Goal: Task Accomplishment & Management: Complete application form

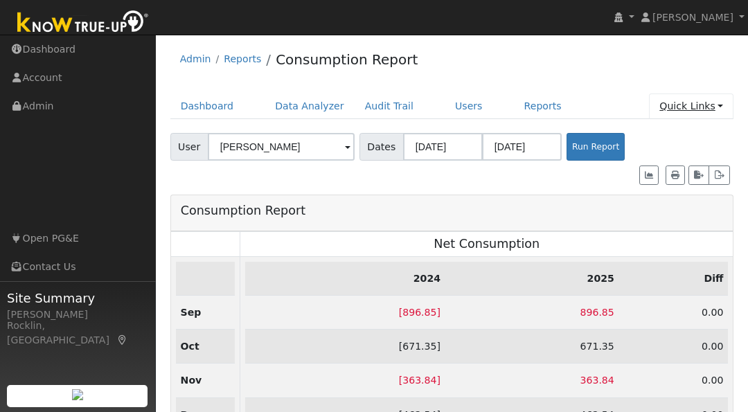
click at [690, 106] on link "Quick Links" at bounding box center [691, 107] width 85 height 26
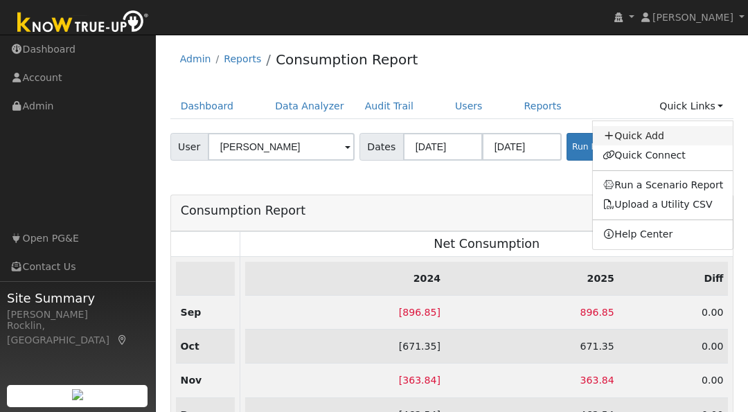
click at [662, 139] on link "Quick Add" at bounding box center [663, 135] width 141 height 19
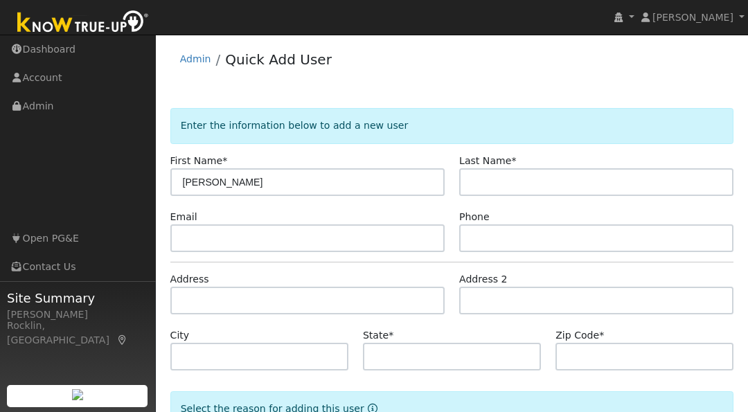
type input "[PERSON_NAME]"
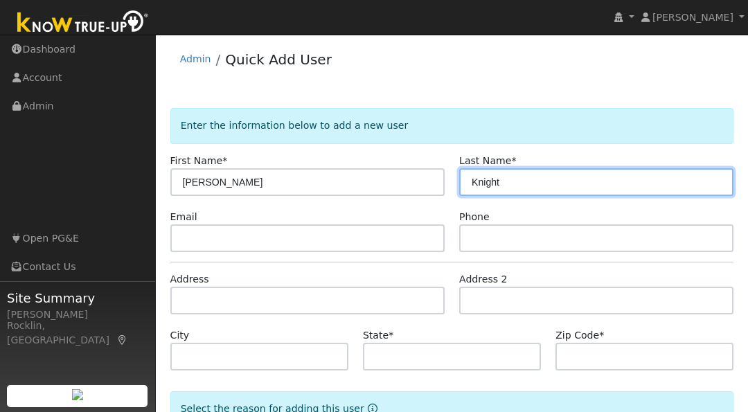
type input "Knight"
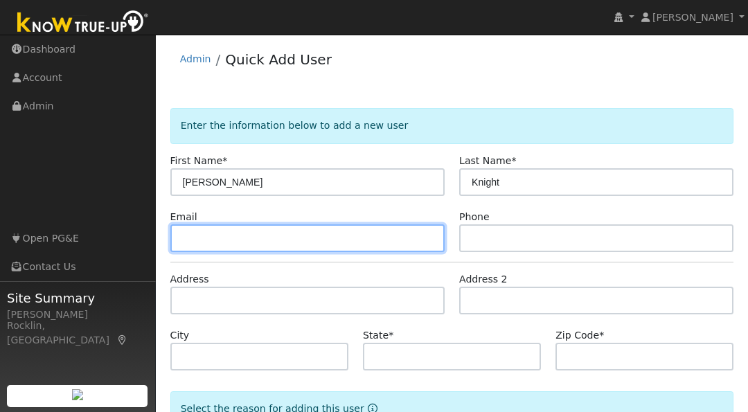
paste input "jknight.slo@gmail.com"
type input "jknight.slo@gmail.com"
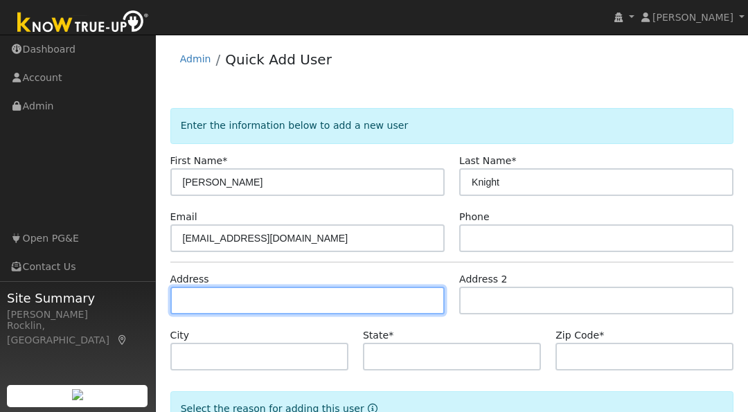
click at [256, 296] on input "text" at bounding box center [307, 301] width 274 height 28
type input "803 Baronial Lane"
type input "Rocklin"
type input "CA"
type input "95765"
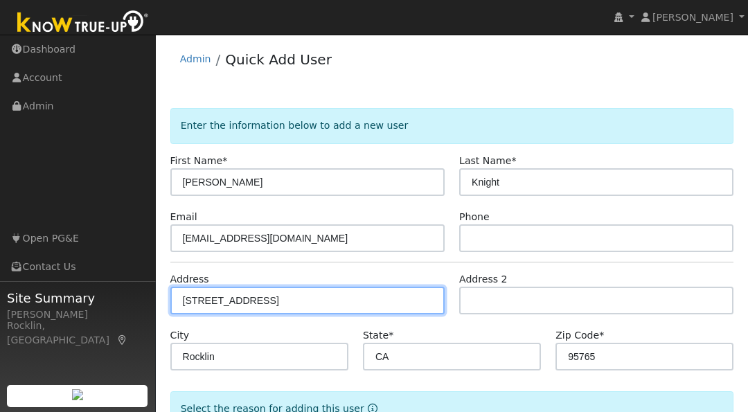
type input "803 Baronial Lane"
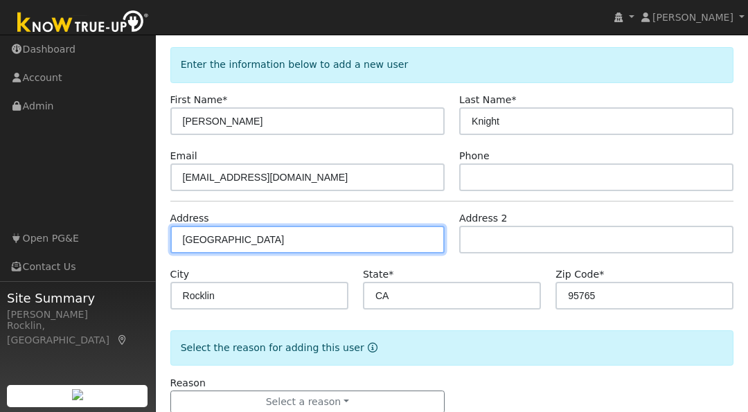
scroll to position [96, 0]
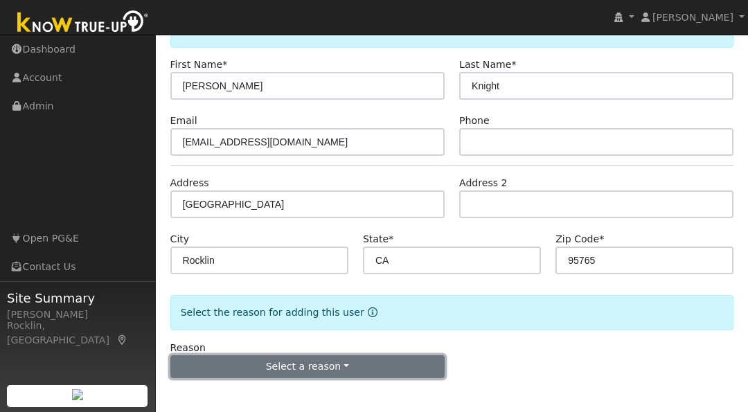
click at [386, 360] on button "Select a reason" at bounding box center [307, 367] width 274 height 24
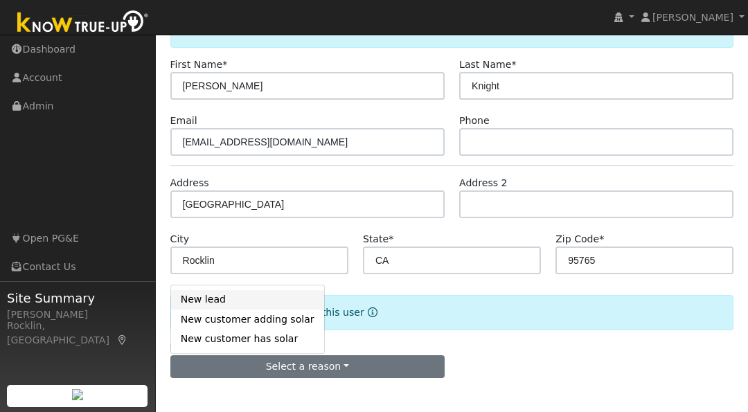
click at [251, 299] on link "New lead" at bounding box center [247, 299] width 153 height 19
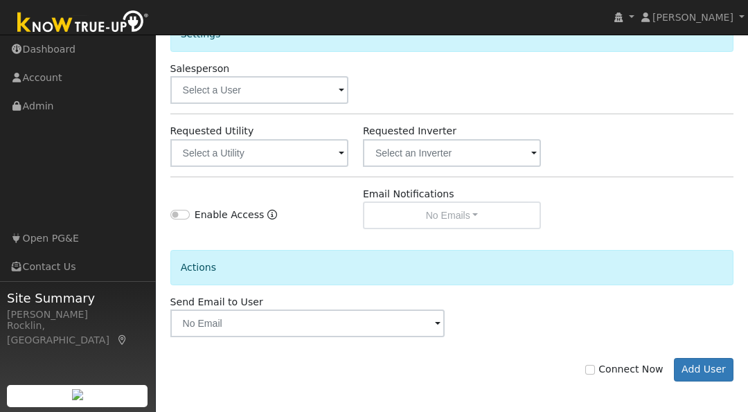
scroll to position [481, 0]
click at [595, 367] on input "Connect Now" at bounding box center [590, 370] width 10 height 10
checkbox input "true"
click at [695, 360] on button "Add User" at bounding box center [704, 370] width 60 height 24
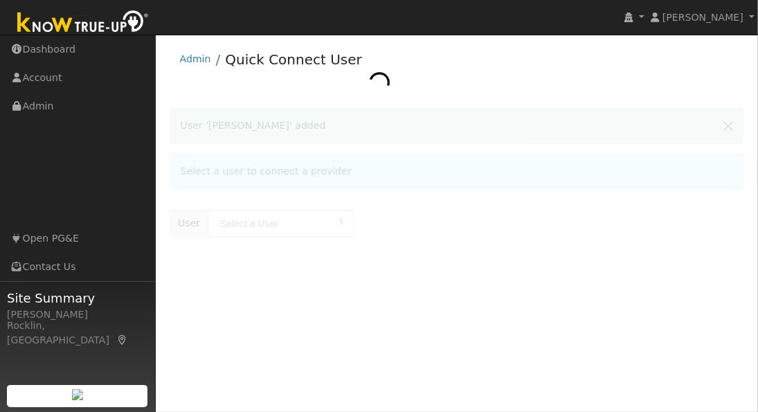
type input "[PERSON_NAME]"
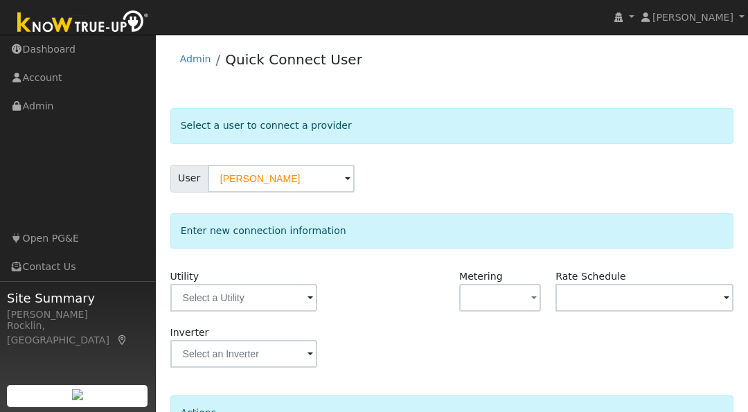
click at [309, 300] on span at bounding box center [311, 299] width 6 height 16
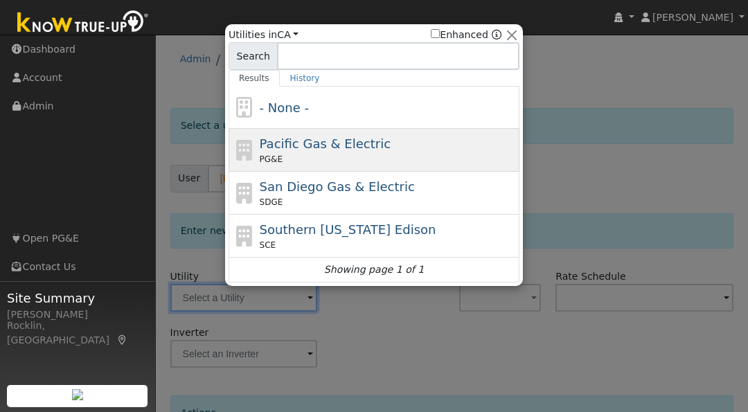
click at [327, 152] on div "Pacific Gas & Electric PG&E" at bounding box center [388, 149] width 257 height 31
type input "PG&E"
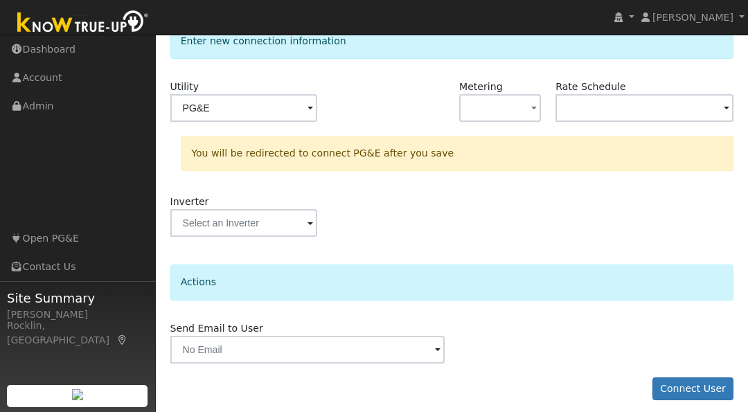
scroll to position [197, 0]
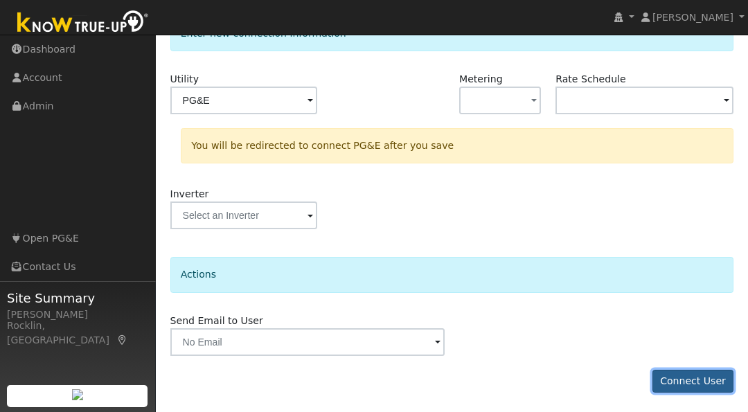
click at [711, 379] on button "Connect User" at bounding box center [694, 382] width 82 height 24
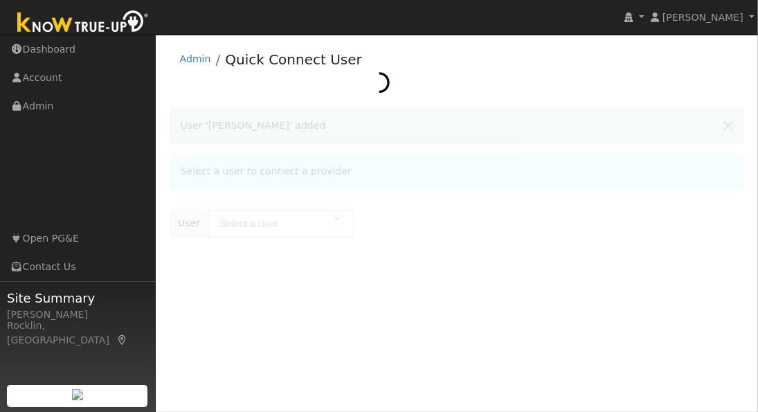
type input "Jim Knight"
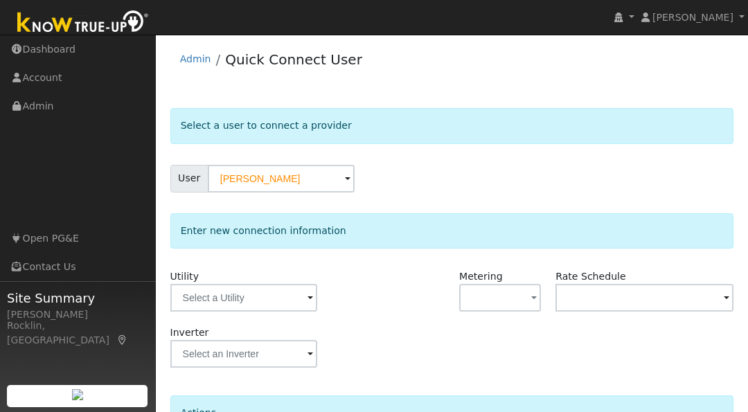
click at [308, 304] on span at bounding box center [311, 299] width 6 height 16
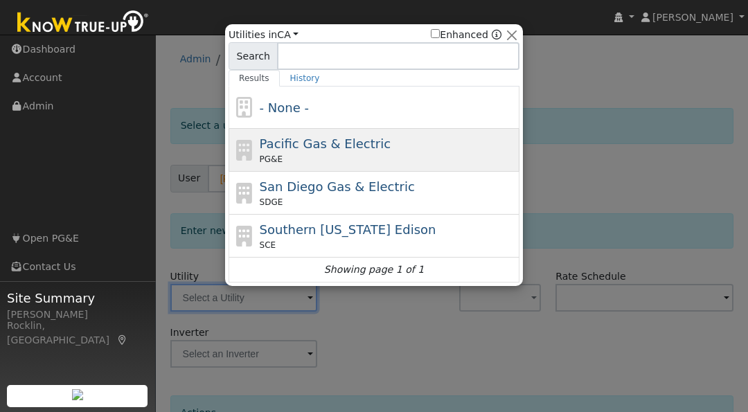
click at [343, 152] on div "Pacific Gas & Electric PG&E" at bounding box center [388, 149] width 257 height 31
type input "PG&E"
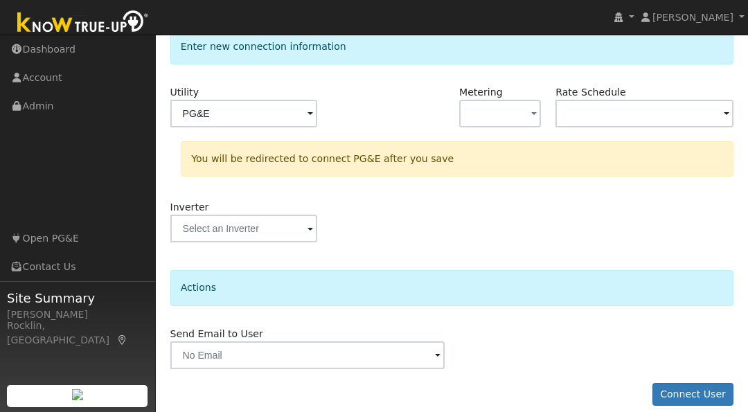
scroll to position [197, 0]
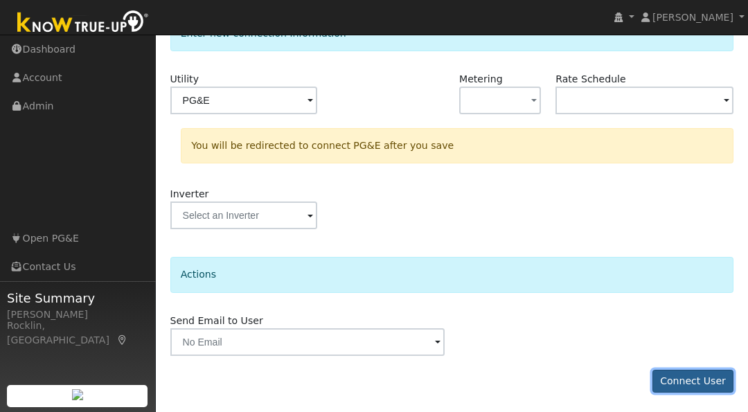
click at [689, 387] on button "Connect User" at bounding box center [694, 382] width 82 height 24
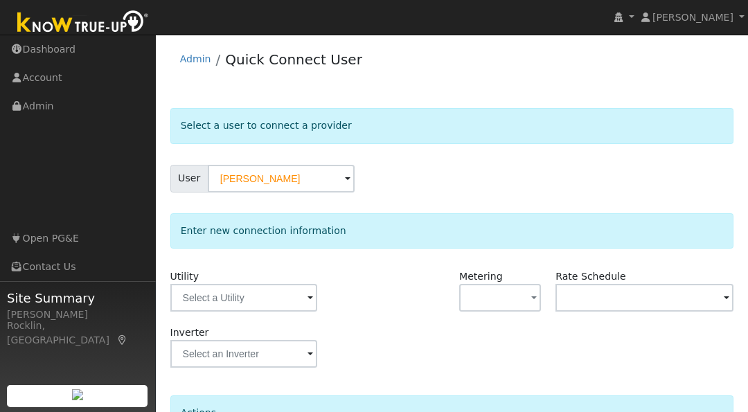
click at [308, 300] on span at bounding box center [311, 299] width 6 height 16
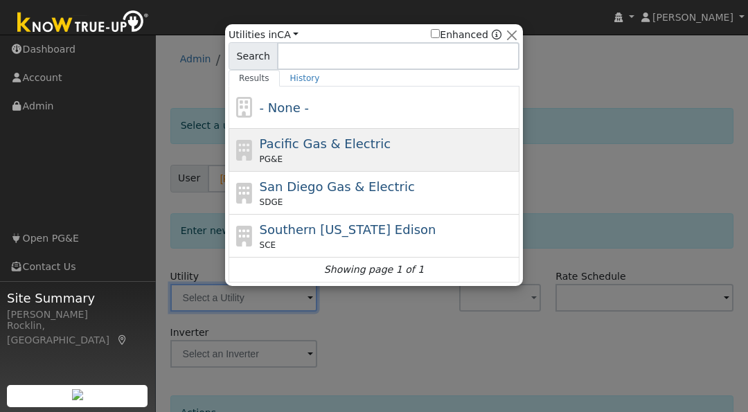
click at [328, 143] on span "Pacific Gas & Electric" at bounding box center [325, 143] width 131 height 15
type input "PG&E"
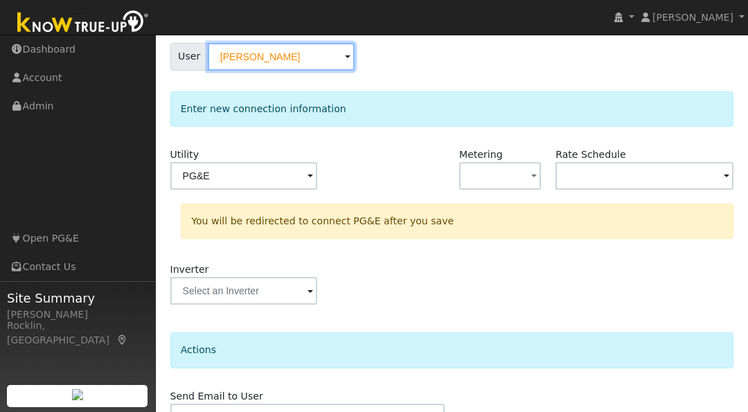
scroll to position [197, 0]
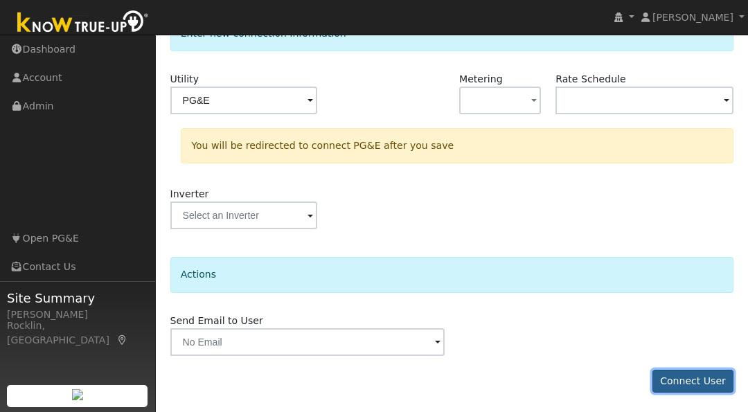
click at [698, 375] on button "Connect User" at bounding box center [694, 382] width 82 height 24
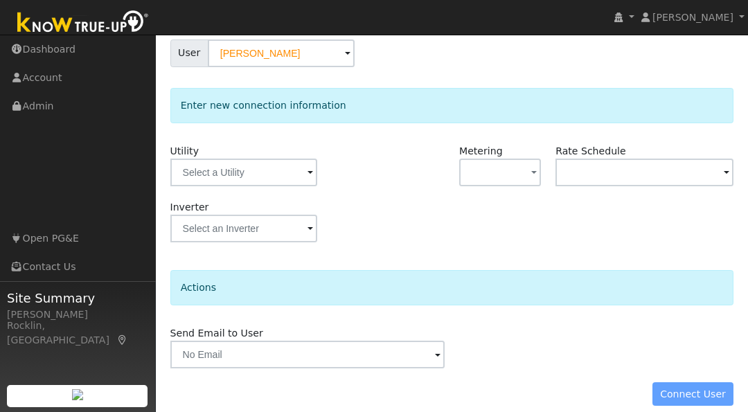
scroll to position [139, 0]
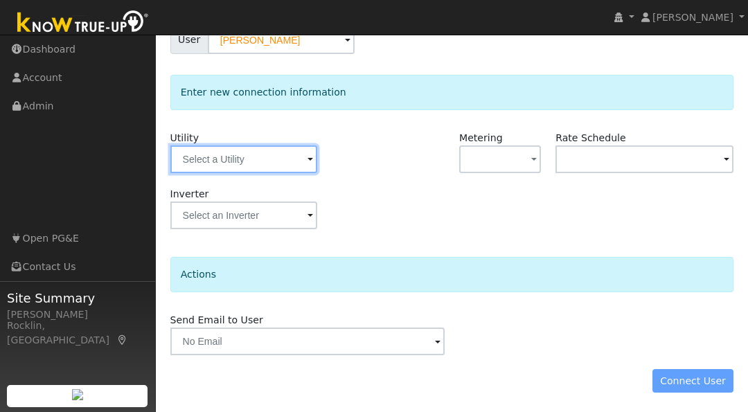
click at [305, 166] on input "text" at bounding box center [243, 159] width 147 height 28
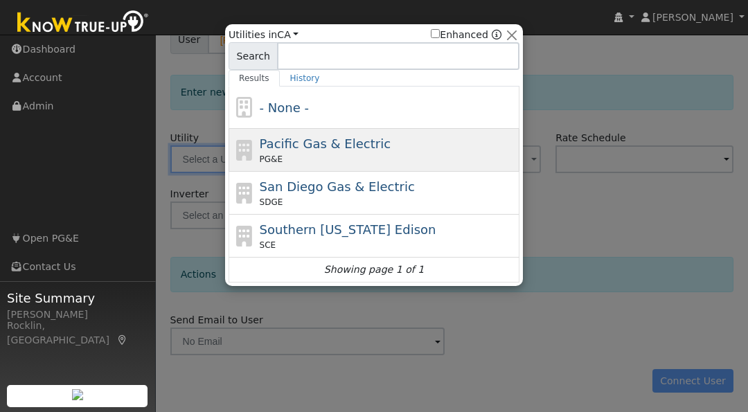
click at [317, 152] on div "Pacific Gas & Electric PG&E" at bounding box center [388, 149] width 257 height 31
type input "PG&E"
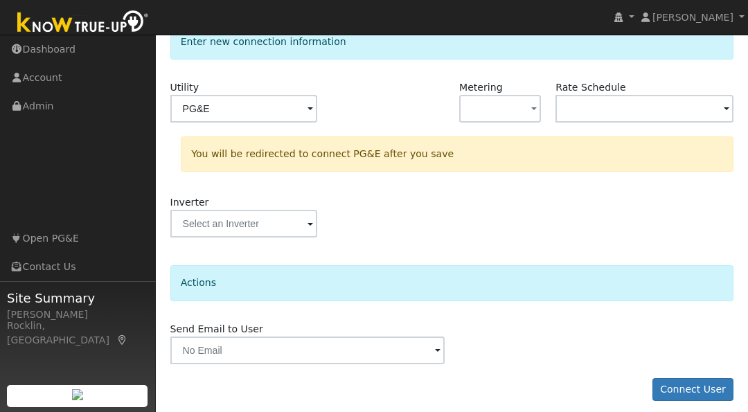
scroll to position [0, 0]
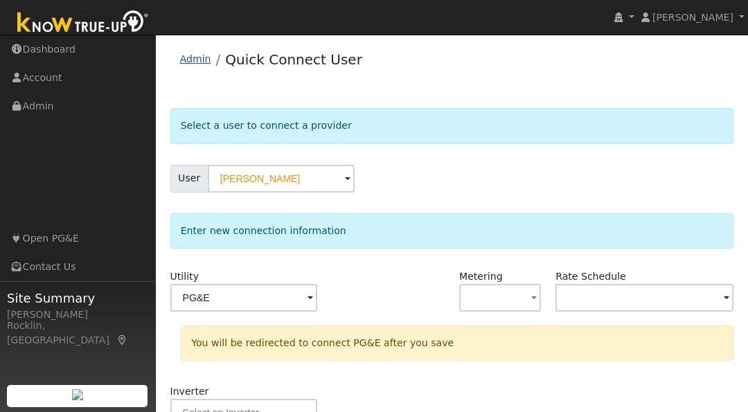
click at [194, 61] on link "Admin" at bounding box center [195, 58] width 31 height 11
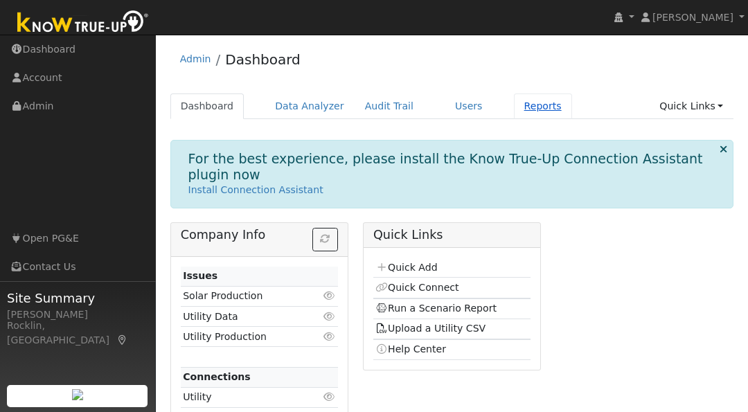
click at [514, 108] on link "Reports" at bounding box center [543, 107] width 58 height 26
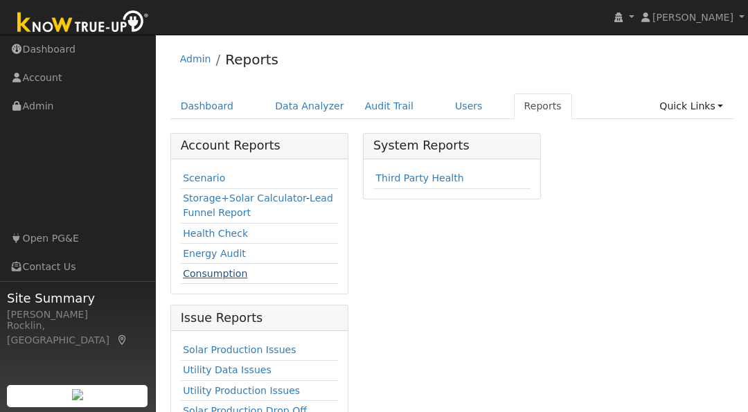
click at [223, 269] on link "Consumption" at bounding box center [215, 273] width 64 height 11
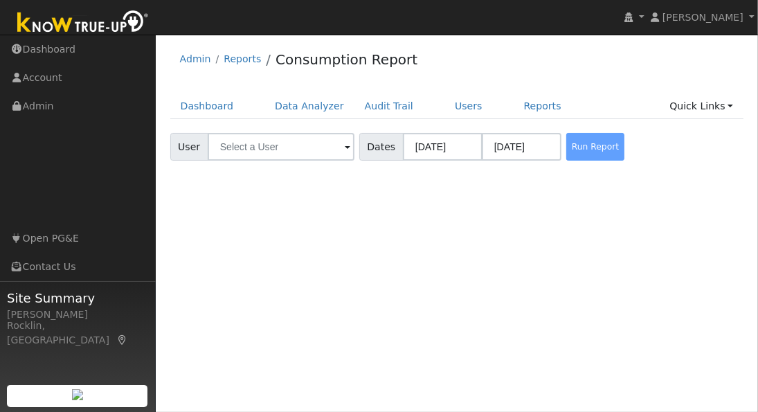
click at [345, 143] on span at bounding box center [348, 148] width 6 height 16
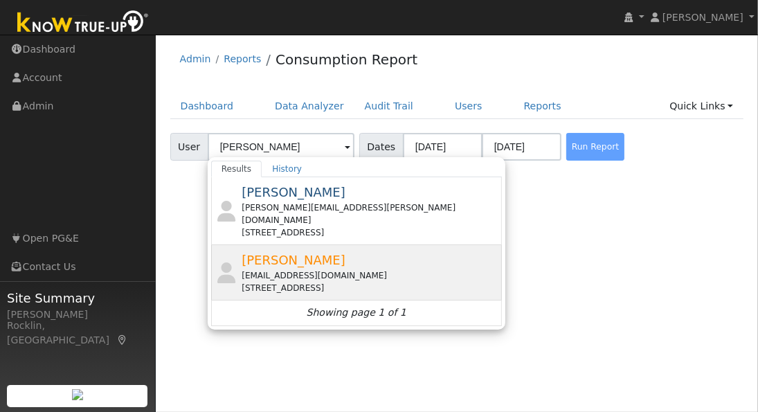
click at [277, 253] on span "[PERSON_NAME]" at bounding box center [294, 260] width 104 height 15
type input "[PERSON_NAME]"
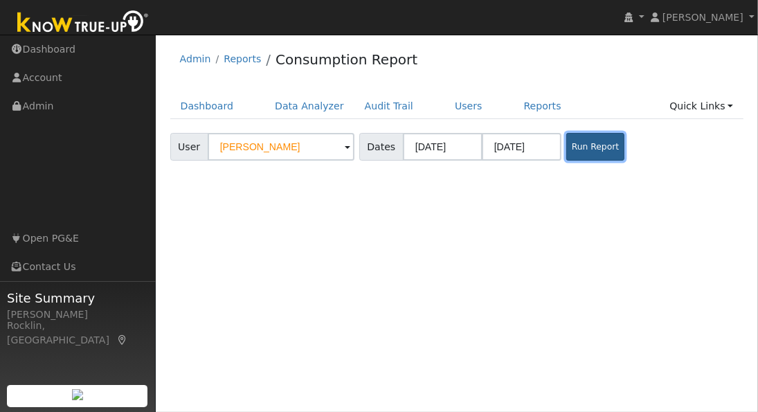
click at [593, 155] on button "Run Report" at bounding box center [596, 147] width 58 height 28
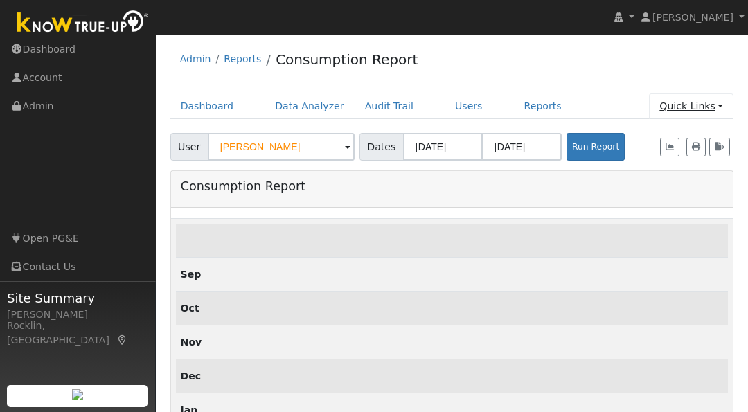
click at [722, 105] on link "Quick Links" at bounding box center [691, 107] width 85 height 26
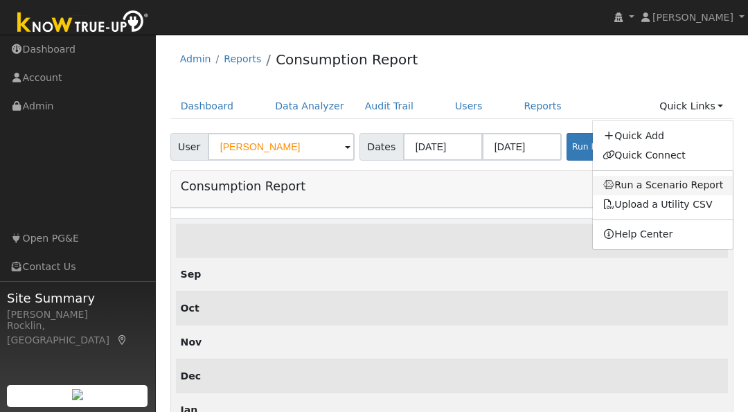
click at [669, 186] on link "Run a Scenario Report" at bounding box center [663, 185] width 141 height 19
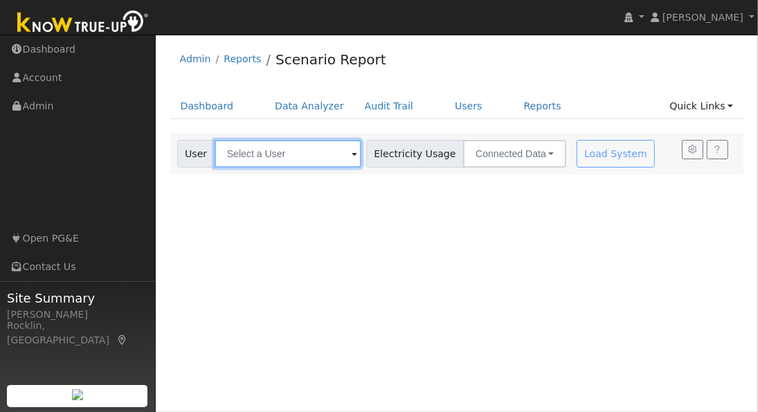
click at [337, 152] on input "text" at bounding box center [288, 154] width 147 height 28
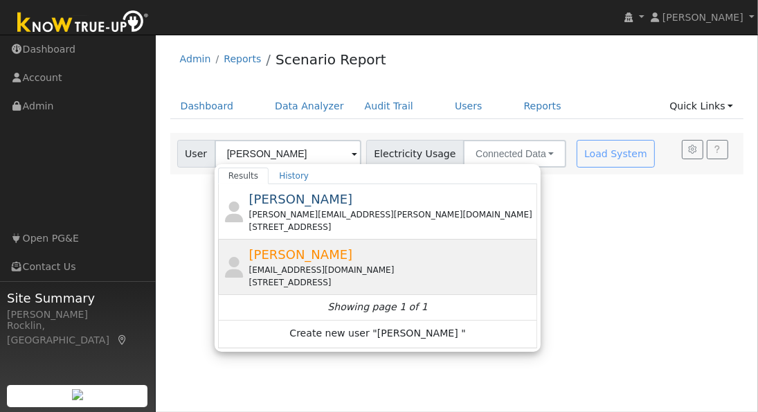
click at [290, 251] on span "Jim Knight" at bounding box center [301, 254] width 104 height 15
type input "Jim Knight"
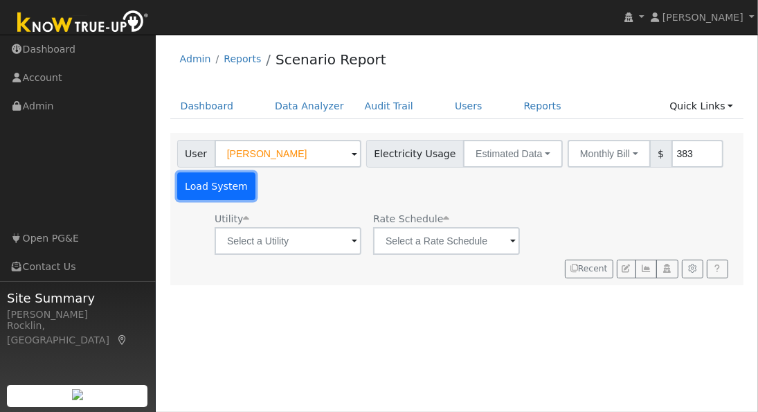
click at [220, 189] on button "Load System" at bounding box center [216, 186] width 79 height 28
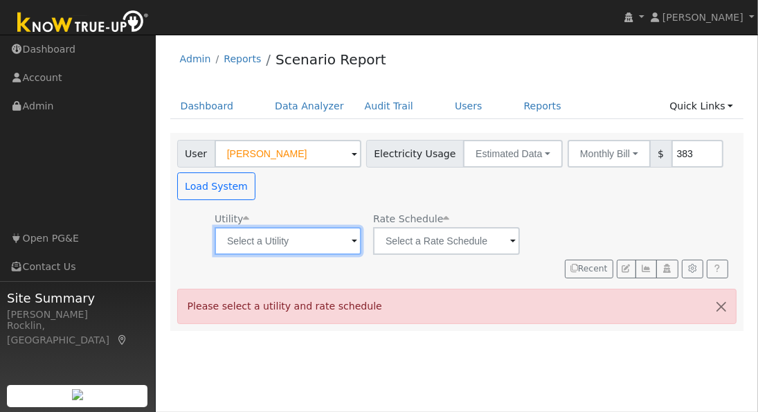
click at [324, 231] on input "text" at bounding box center [288, 241] width 147 height 28
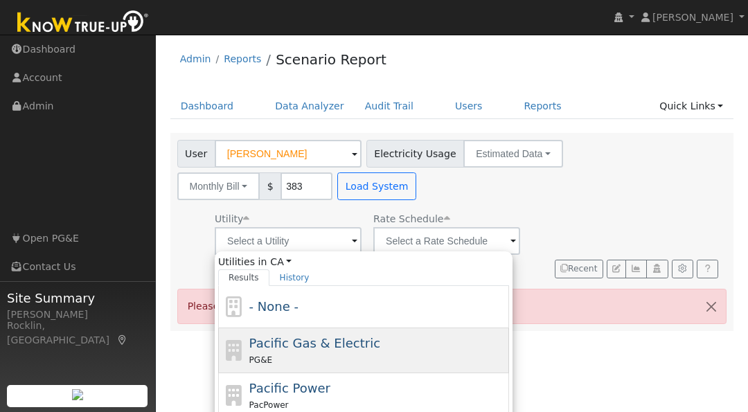
click at [296, 344] on span "Pacific Gas & Electric" at bounding box center [314, 343] width 131 height 15
type input "Pacific Gas & Electric"
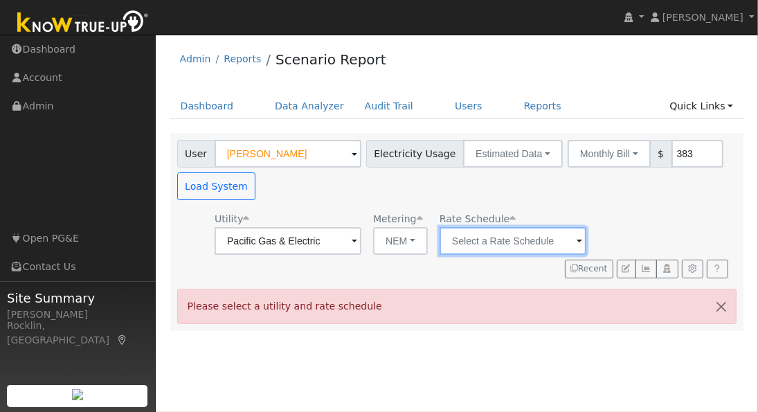
click at [477, 245] on input "text" at bounding box center [513, 241] width 147 height 28
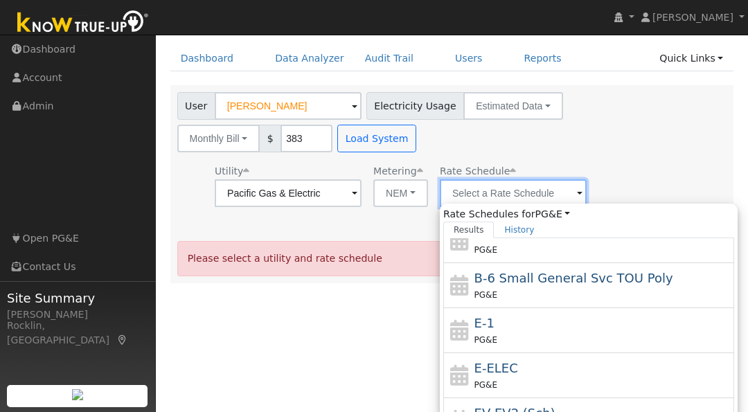
scroll to position [49, 0]
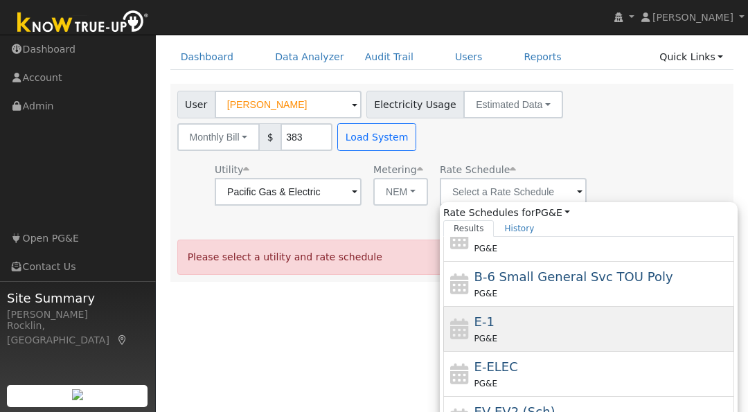
click at [542, 333] on div "PG&E" at bounding box center [602, 338] width 257 height 15
type input "E-1"
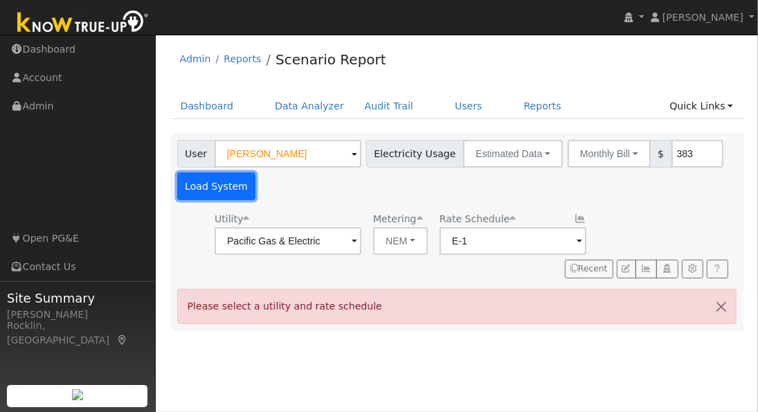
click at [226, 188] on button "Load System" at bounding box center [216, 186] width 79 height 28
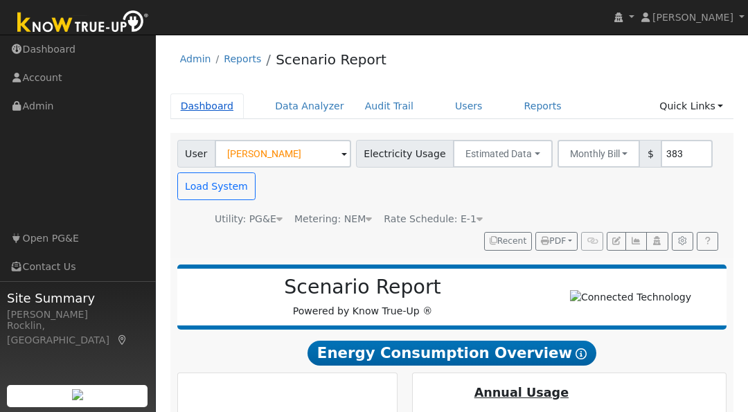
click at [207, 101] on link "Dashboard" at bounding box center [207, 107] width 74 height 26
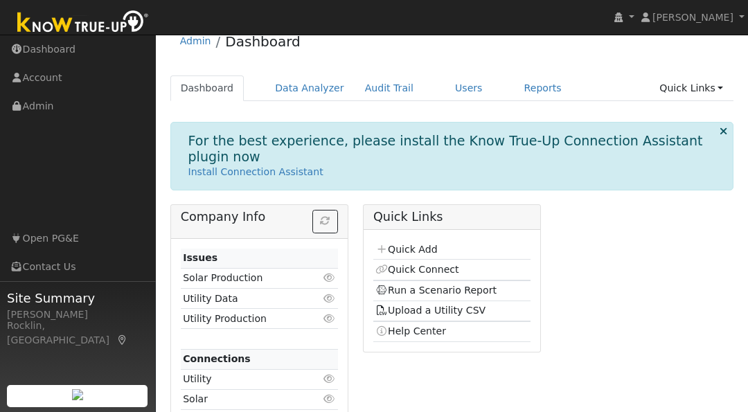
scroll to position [41, 0]
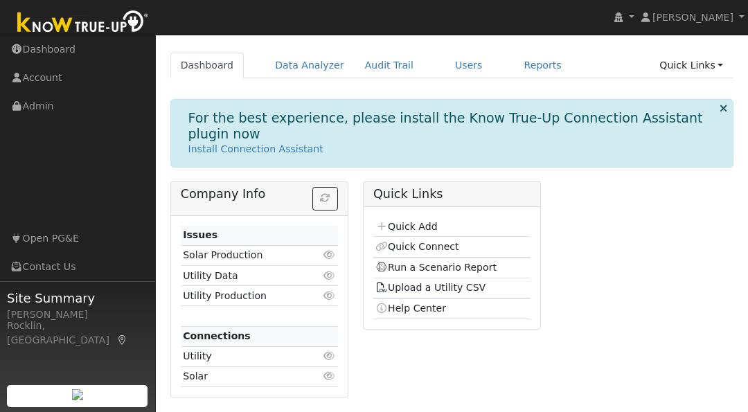
click at [324, 357] on icon at bounding box center [329, 356] width 12 height 10
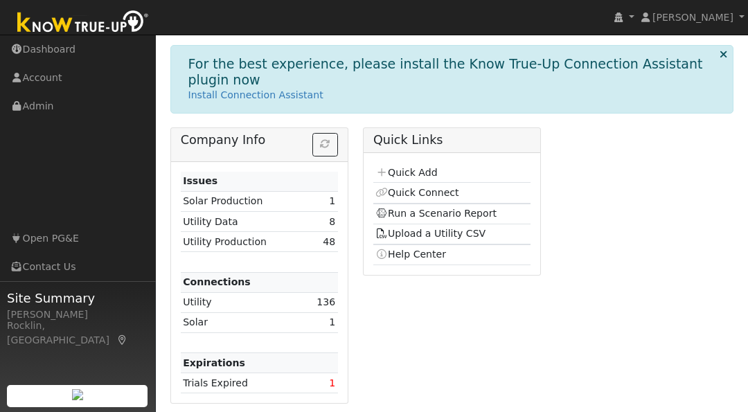
scroll to position [101, 0]
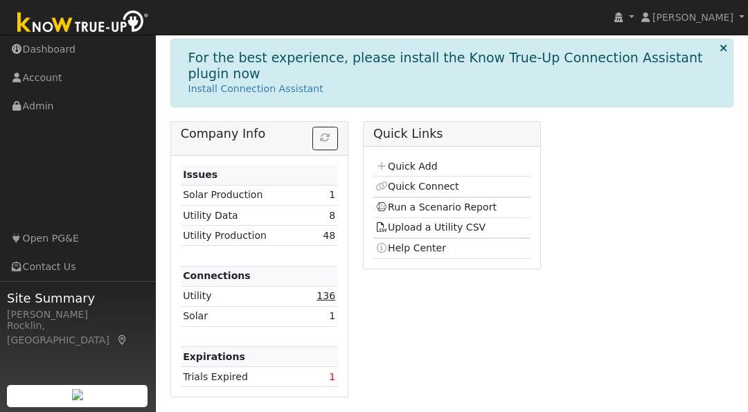
click at [327, 294] on link "136" at bounding box center [326, 295] width 19 height 11
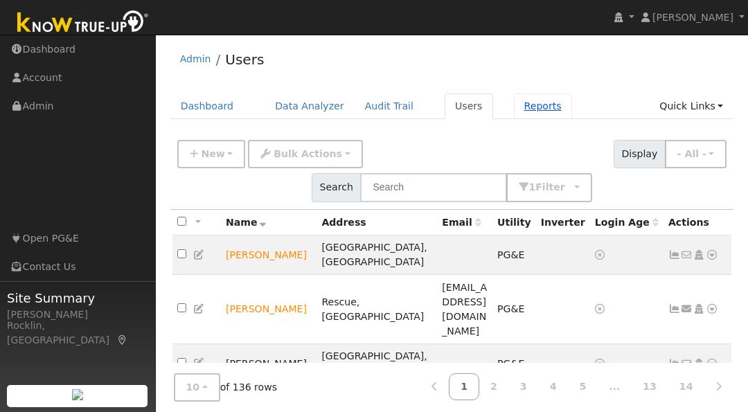
click at [514, 107] on link "Reports" at bounding box center [543, 107] width 58 height 26
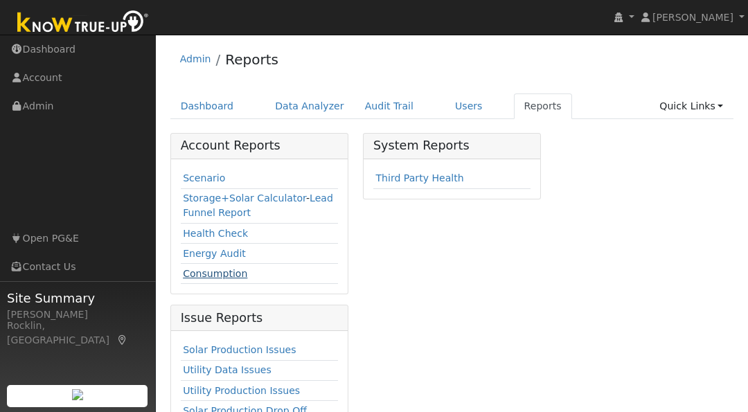
click at [217, 274] on link "Consumption" at bounding box center [215, 273] width 64 height 11
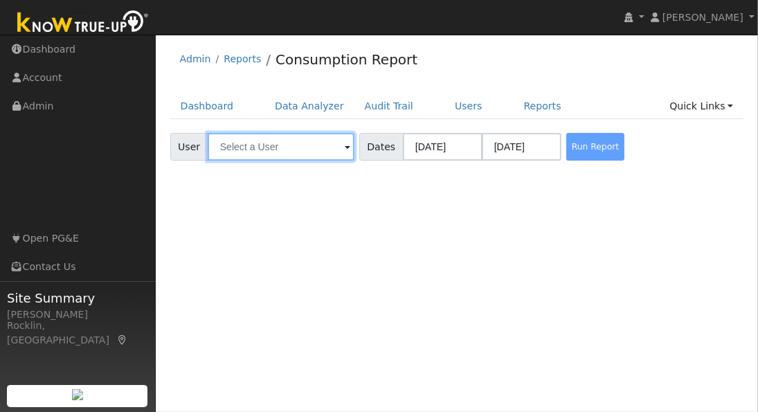
click at [320, 158] on input "text" at bounding box center [281, 147] width 147 height 28
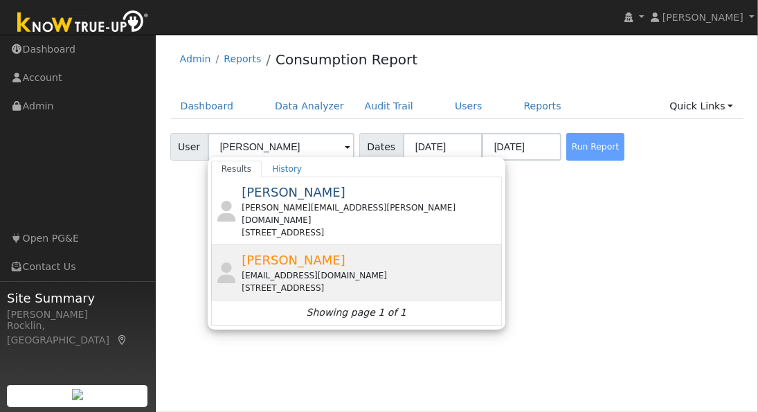
click at [265, 254] on span "[PERSON_NAME]" at bounding box center [294, 260] width 104 height 15
type input "[PERSON_NAME]"
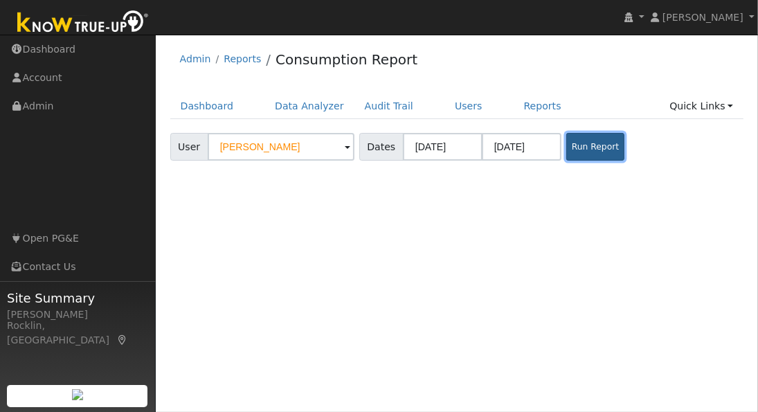
click at [589, 152] on button "Run Report" at bounding box center [596, 147] width 58 height 28
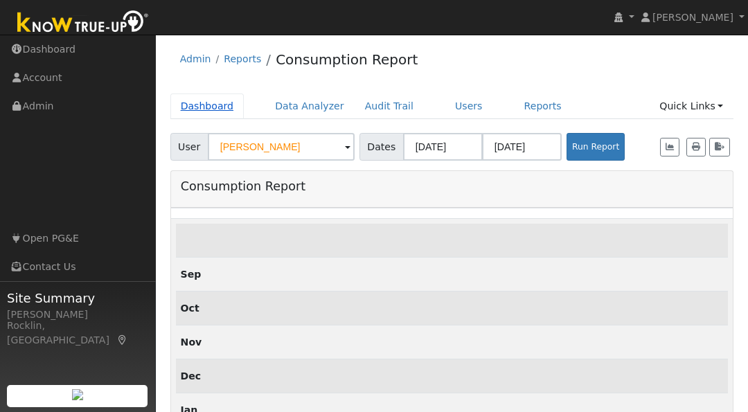
click at [217, 107] on link "Dashboard" at bounding box center [207, 107] width 74 height 26
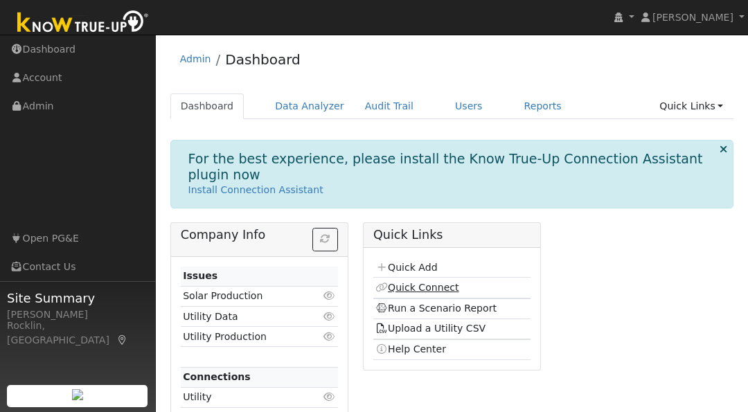
click at [413, 282] on link "Quick Connect" at bounding box center [416, 287] width 83 height 11
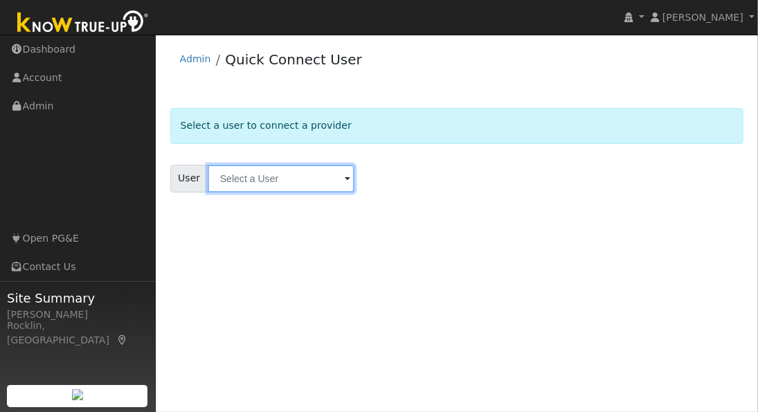
click at [312, 179] on input "text" at bounding box center [281, 179] width 147 height 28
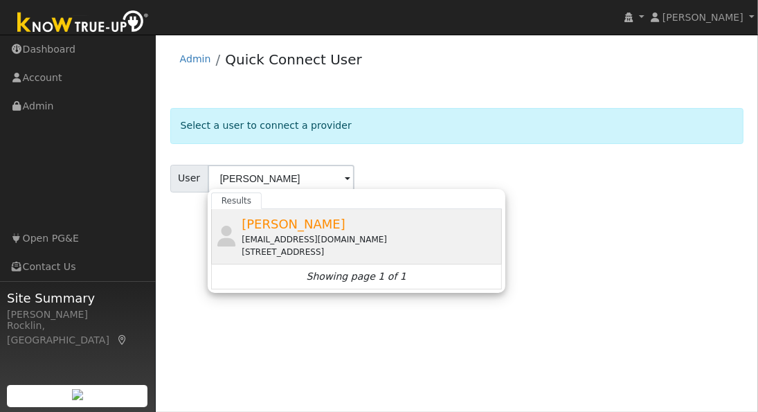
click at [273, 222] on span "[PERSON_NAME]" at bounding box center [294, 224] width 104 height 15
type input "[PERSON_NAME]"
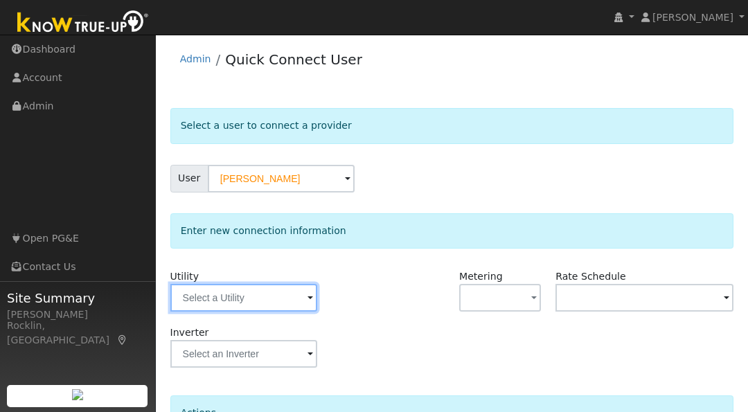
click at [299, 294] on input "text" at bounding box center [243, 298] width 147 height 28
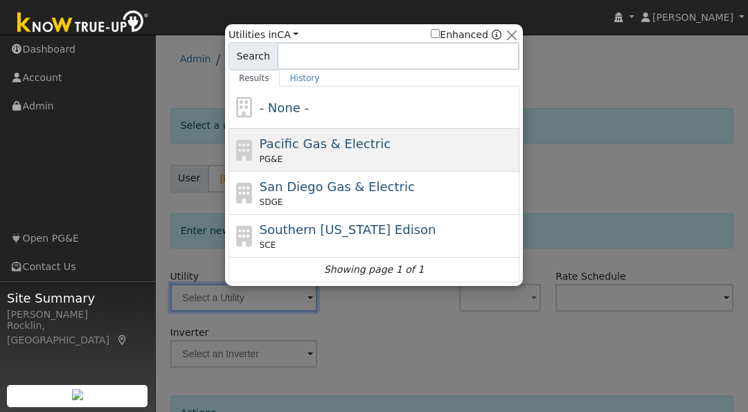
click at [340, 153] on div "PG&E" at bounding box center [388, 159] width 257 height 12
type input "PG&E"
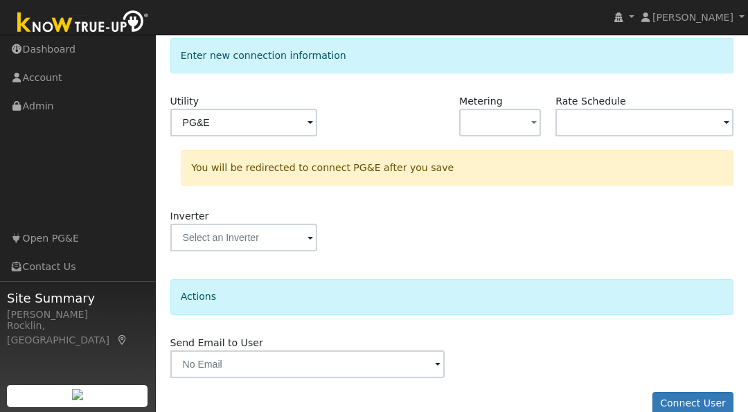
scroll to position [197, 0]
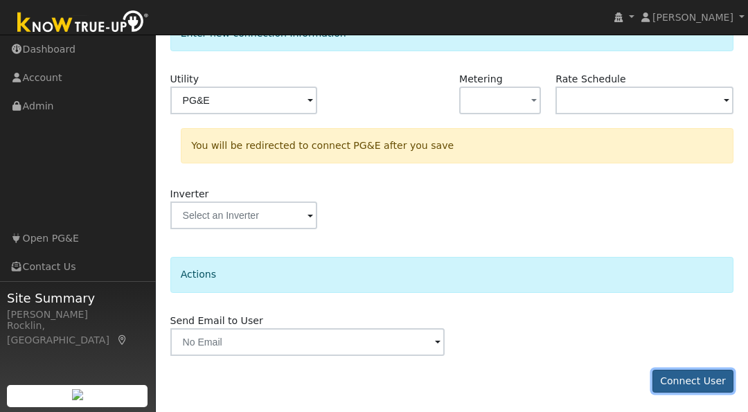
click at [705, 374] on button "Connect User" at bounding box center [694, 382] width 82 height 24
